Goal: Find specific page/section: Find specific page/section

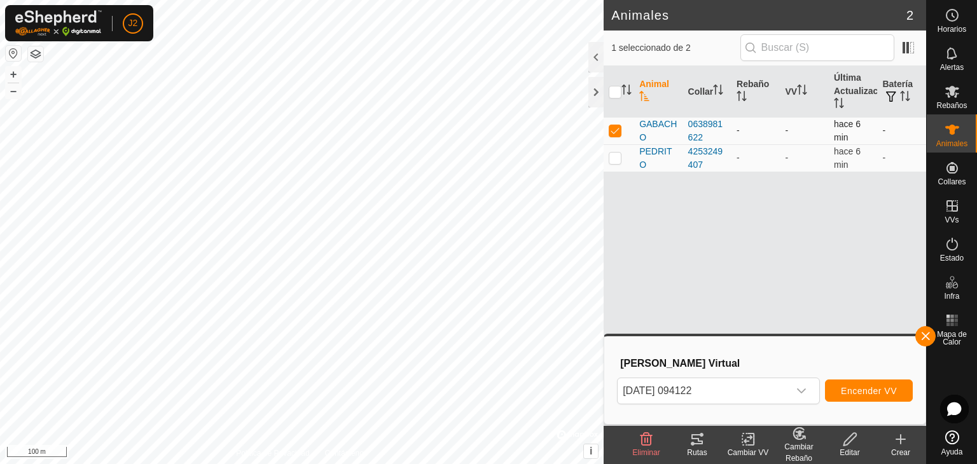
click at [620, 138] on td at bounding box center [619, 130] width 31 height 27
click at [602, 97] on div at bounding box center [595, 92] width 15 height 31
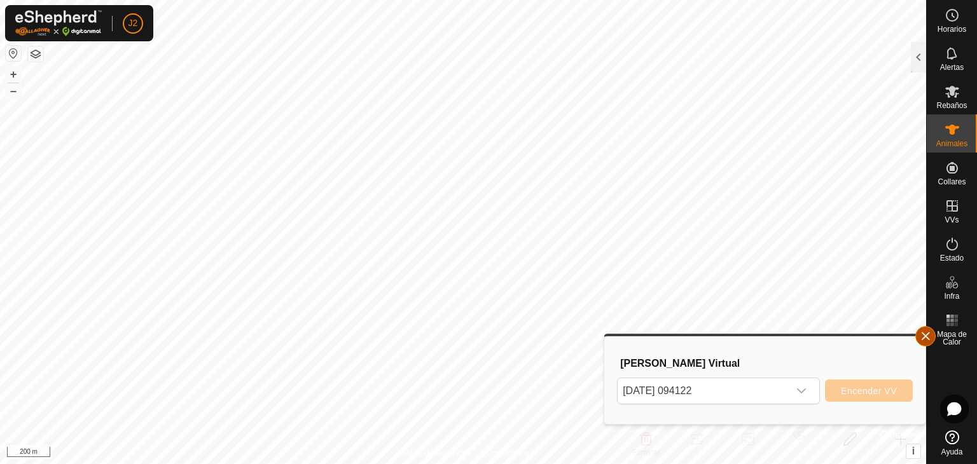
click at [921, 337] on button "button" at bounding box center [925, 336] width 20 height 20
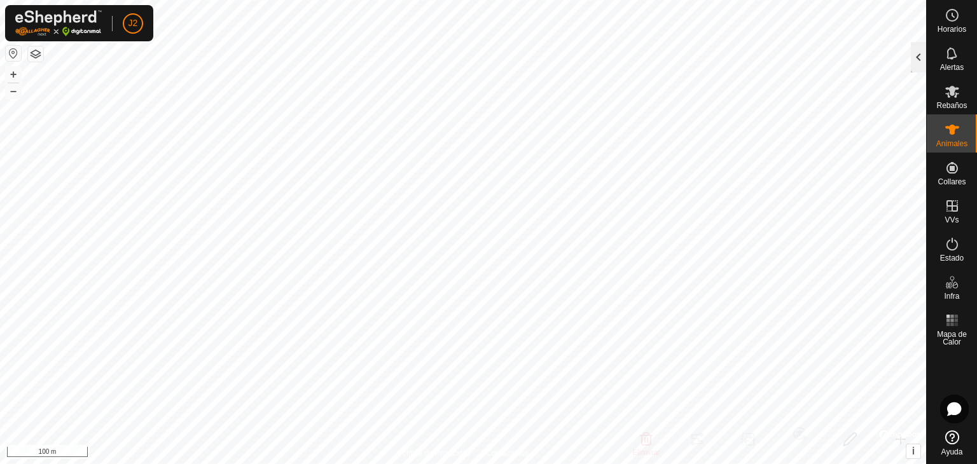
click at [911, 53] on div at bounding box center [918, 57] width 15 height 31
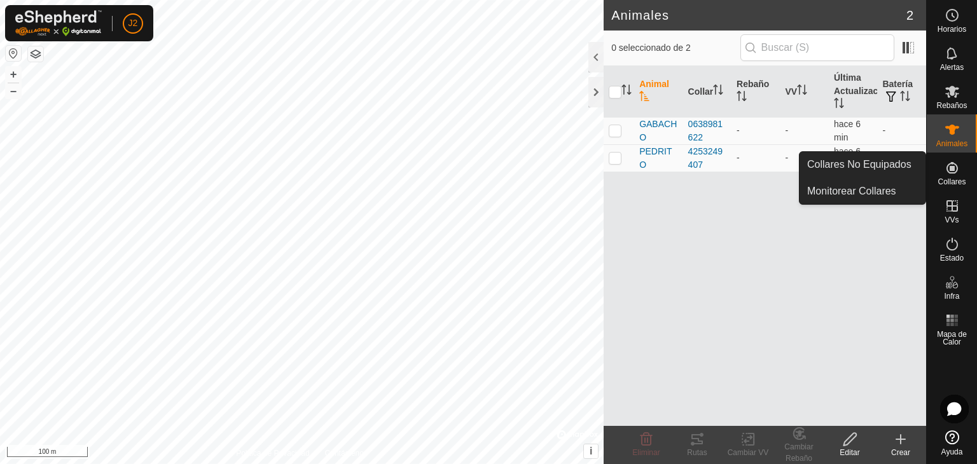
click at [953, 176] on es-neckbands-svg-icon at bounding box center [952, 168] width 23 height 20
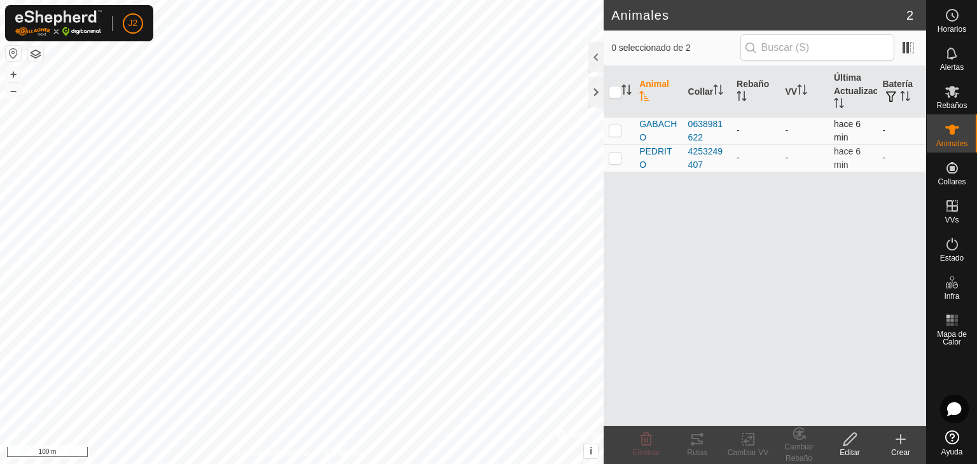
click at [611, 126] on p-checkbox at bounding box center [615, 130] width 13 height 10
click at [611, 127] on p-checkbox at bounding box center [615, 130] width 13 height 10
checkbox input "false"
click at [598, 91] on div at bounding box center [595, 92] width 15 height 31
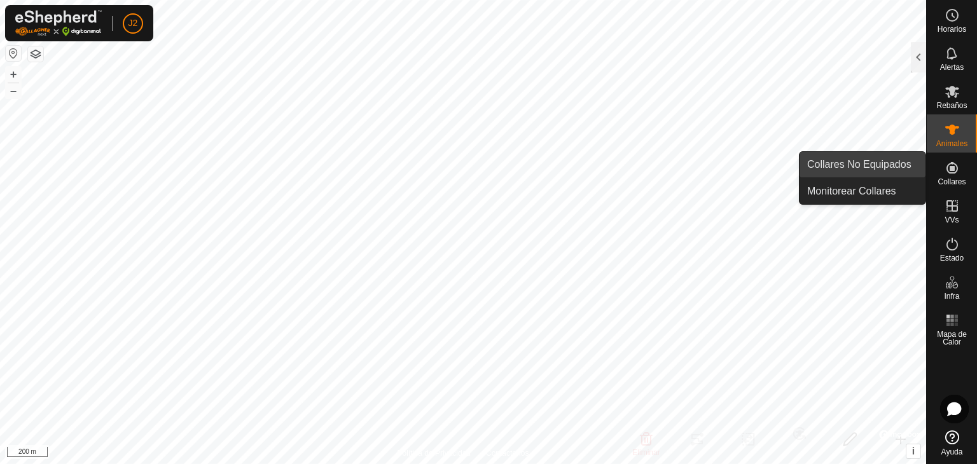
click at [894, 165] on link "Collares No Equipados" at bounding box center [863, 164] width 126 height 25
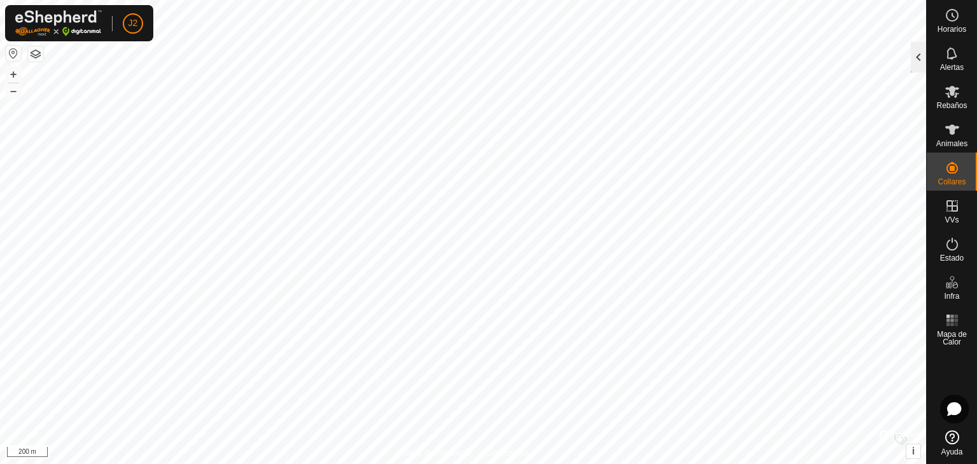
click at [917, 56] on div at bounding box center [918, 57] width 15 height 31
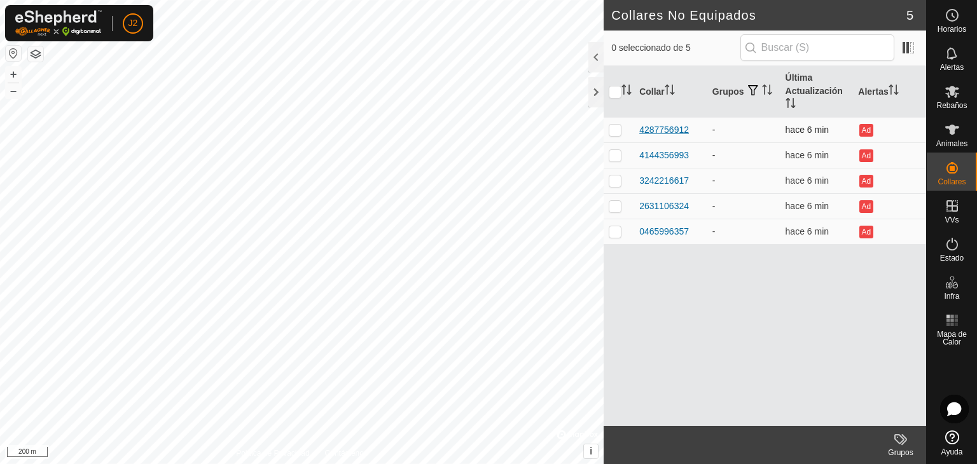
click at [659, 130] on div "4287756912" at bounding box center [664, 129] width 50 height 13
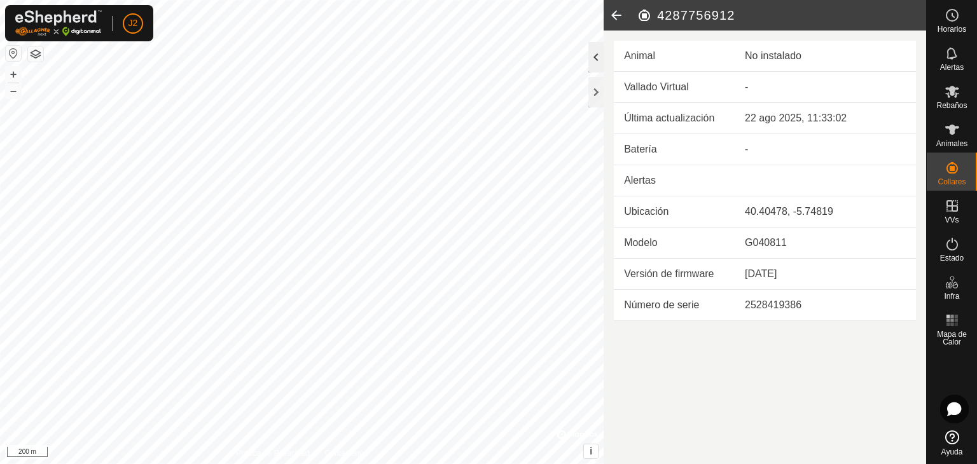
click at [600, 59] on div at bounding box center [595, 57] width 15 height 31
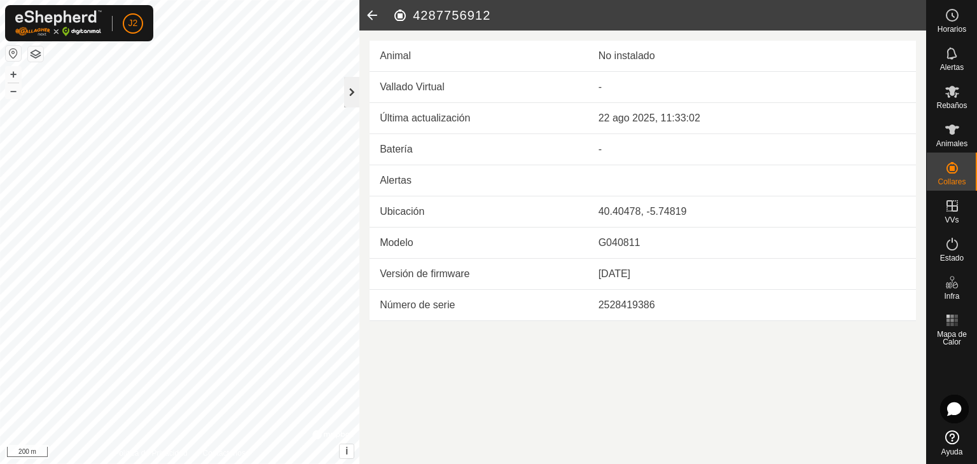
click at [347, 90] on div at bounding box center [351, 92] width 15 height 31
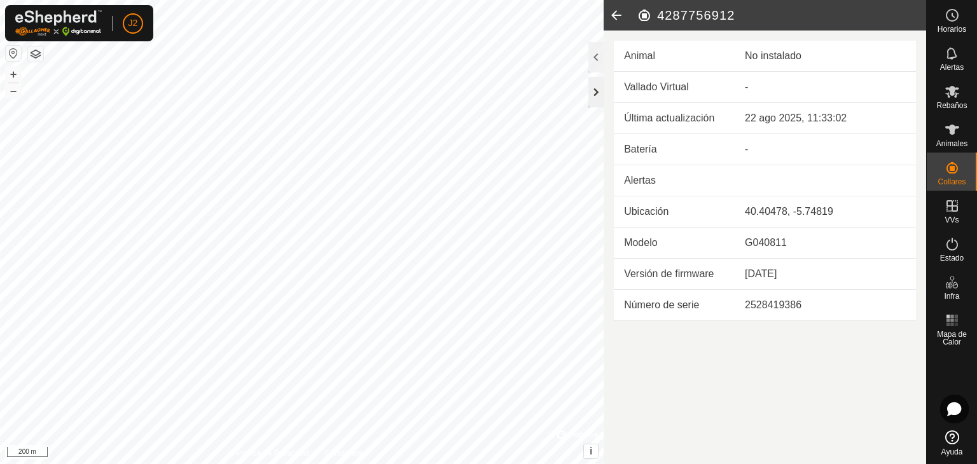
click at [599, 90] on div at bounding box center [595, 92] width 15 height 31
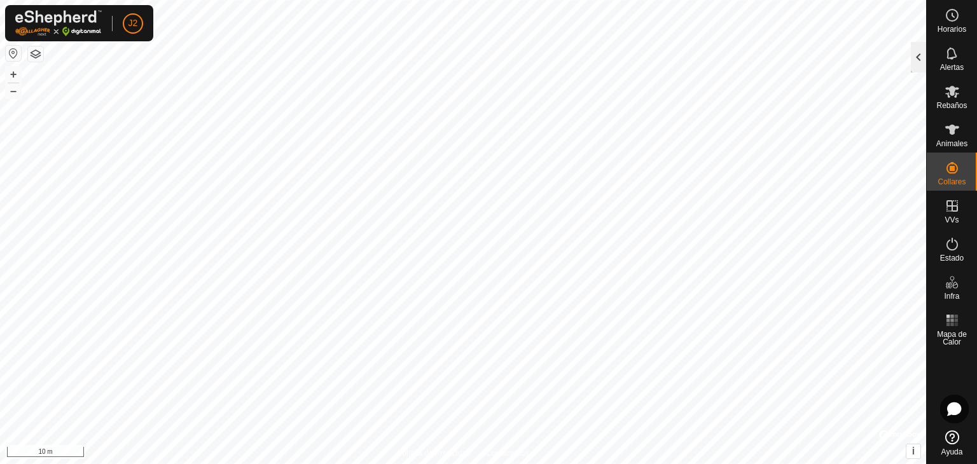
click at [917, 60] on div at bounding box center [918, 57] width 15 height 31
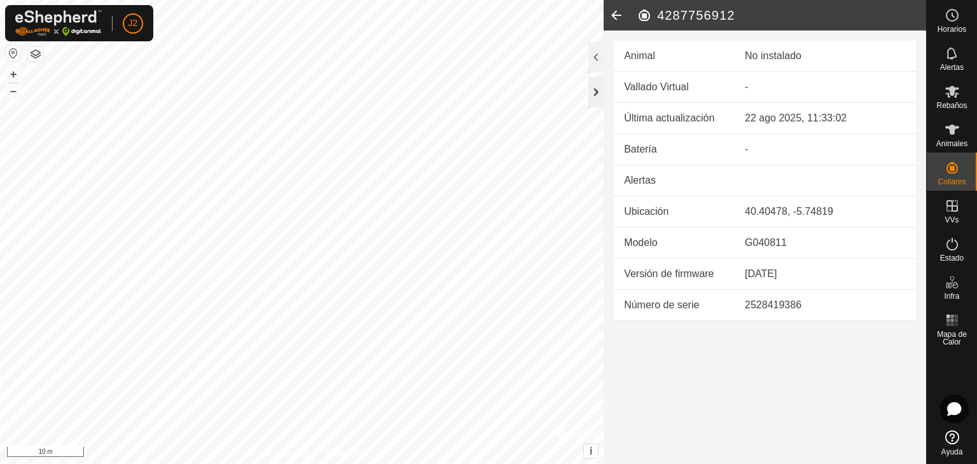
click at [594, 90] on div at bounding box center [595, 92] width 15 height 31
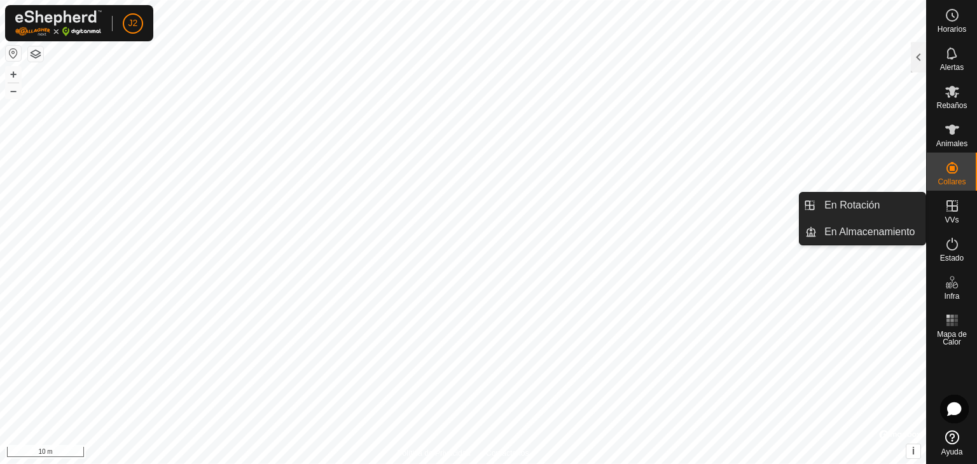
click at [945, 209] on icon at bounding box center [952, 205] width 15 height 15
click at [954, 204] on icon at bounding box center [952, 205] width 15 height 15
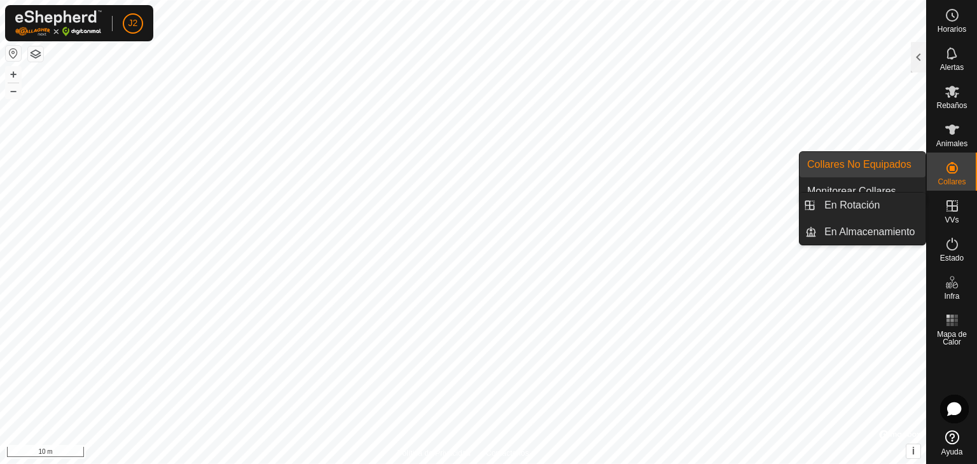
click at [955, 209] on icon at bounding box center [952, 205] width 15 height 15
